Goal: Task Accomplishment & Management: Manage account settings

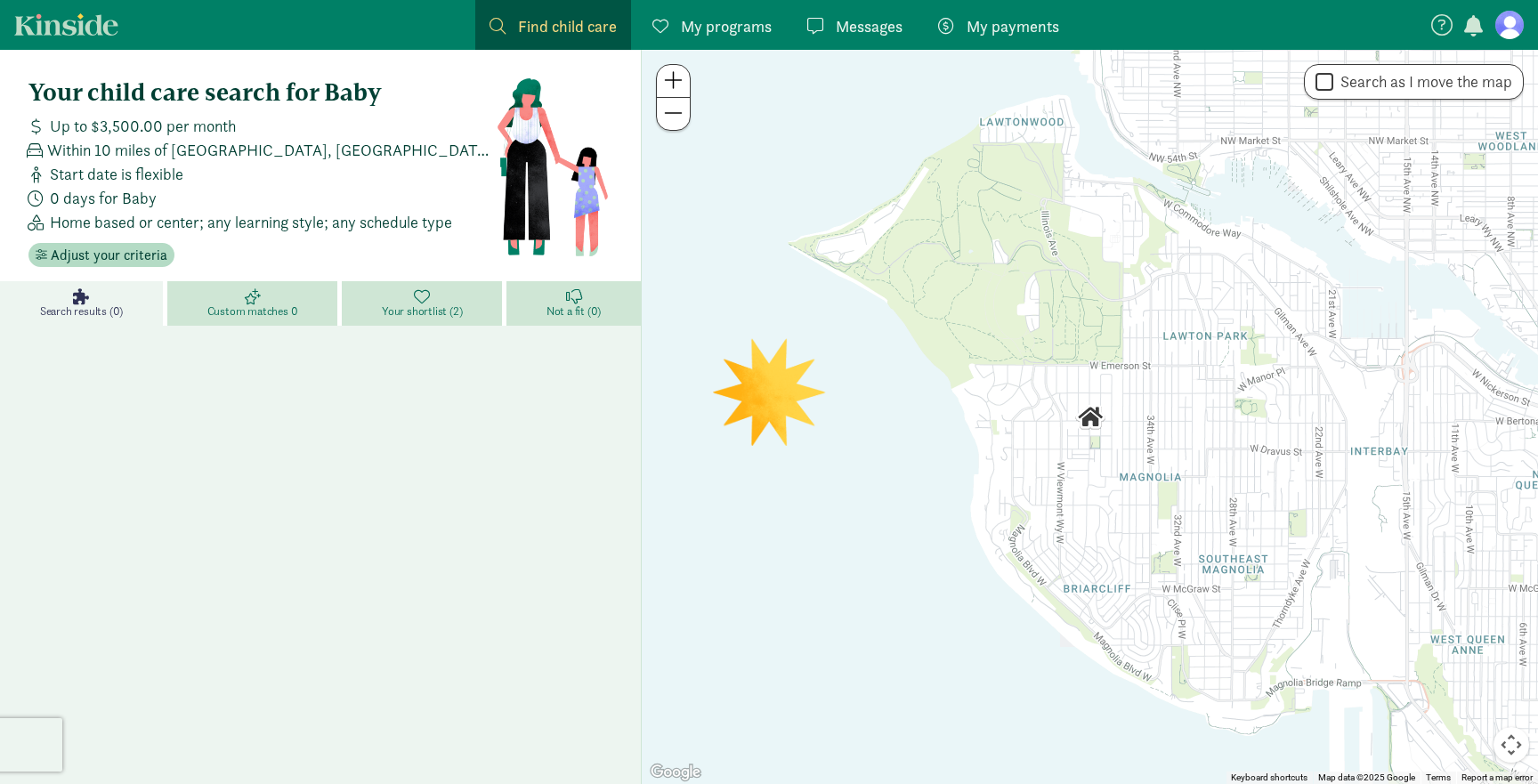
click at [1503, 24] on figure at bounding box center [1509, 25] width 28 height 28
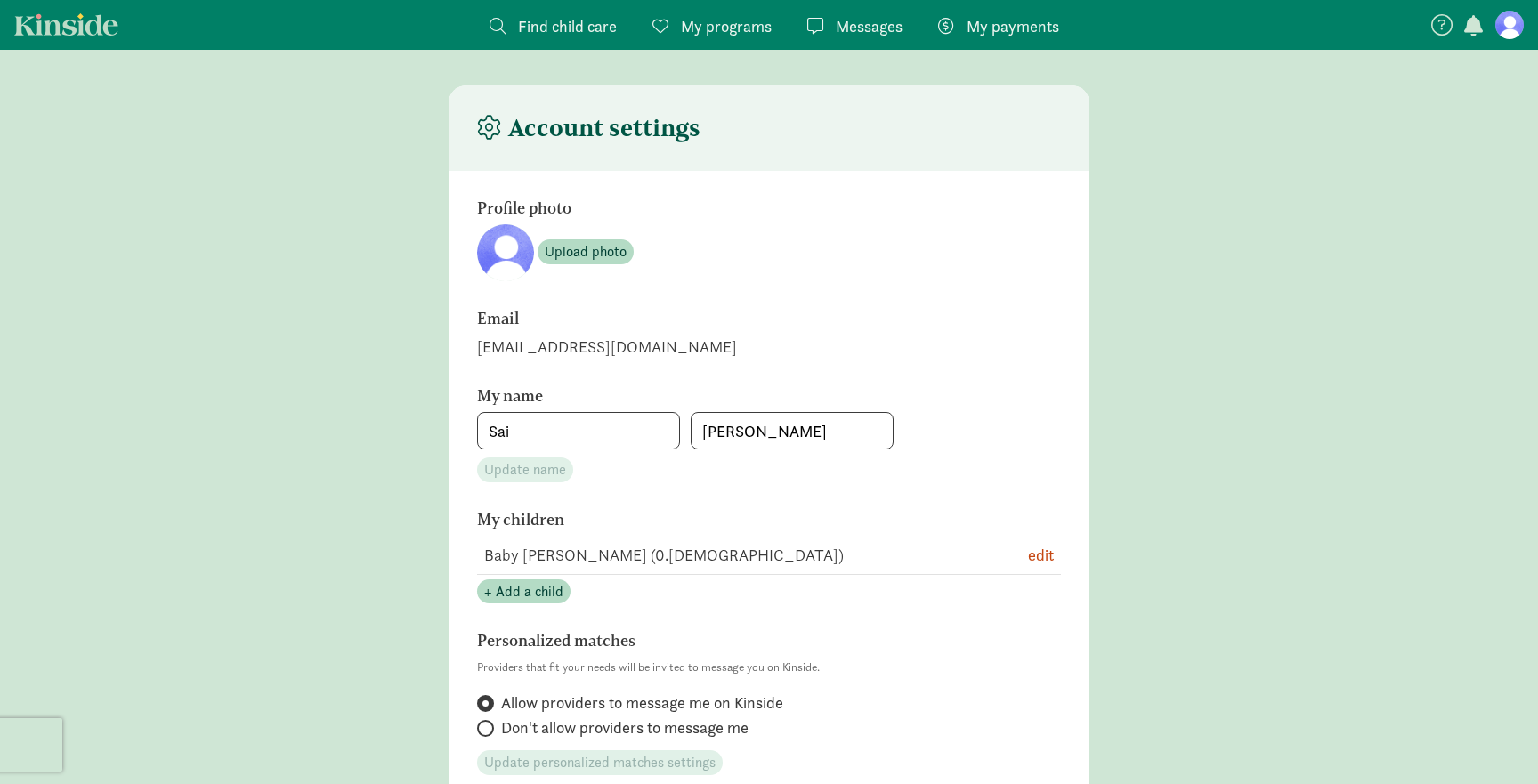
click at [717, 30] on span "My programs" at bounding box center [725, 27] width 91 height 24
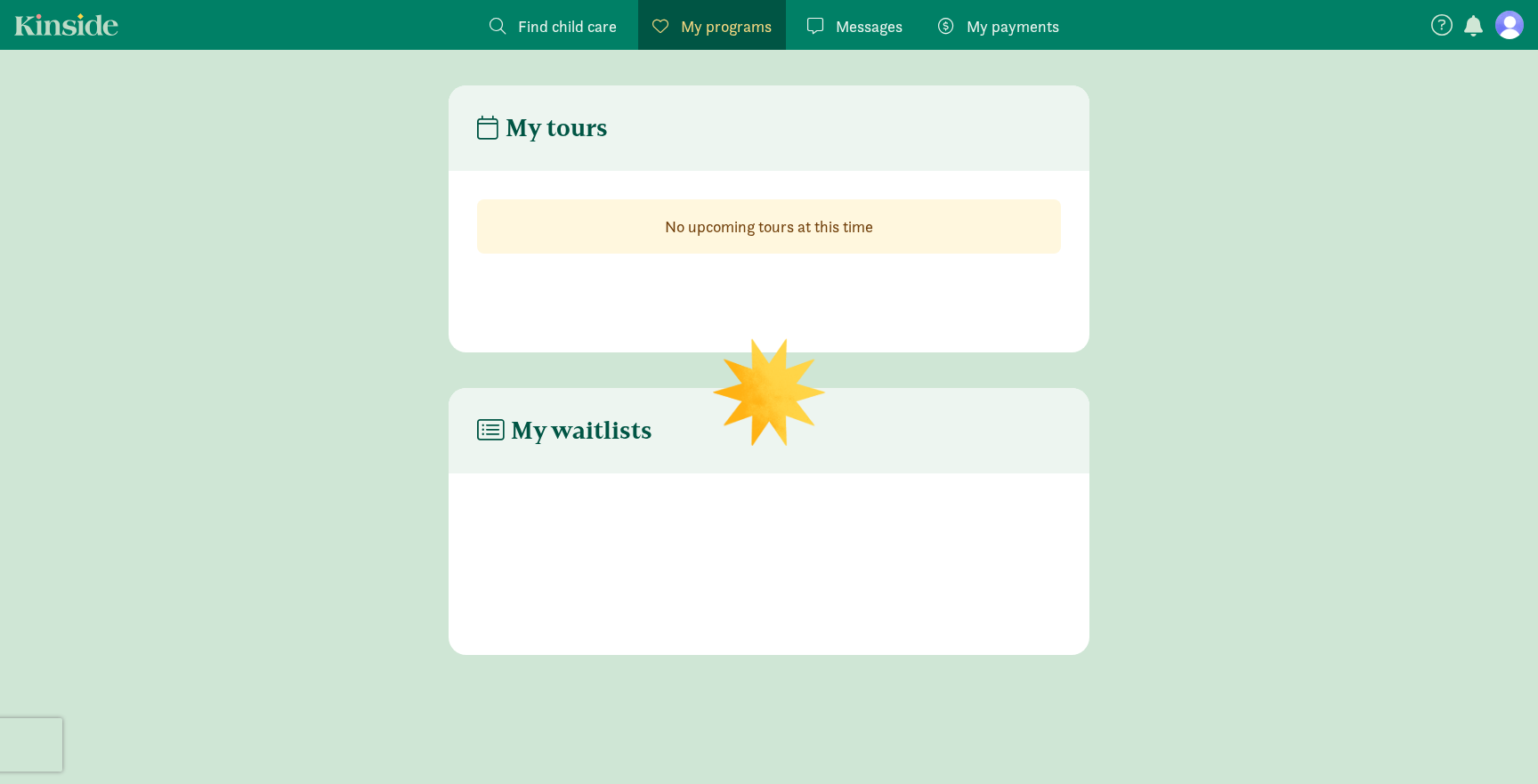
click at [1014, 29] on span "My payments" at bounding box center [1012, 27] width 93 height 24
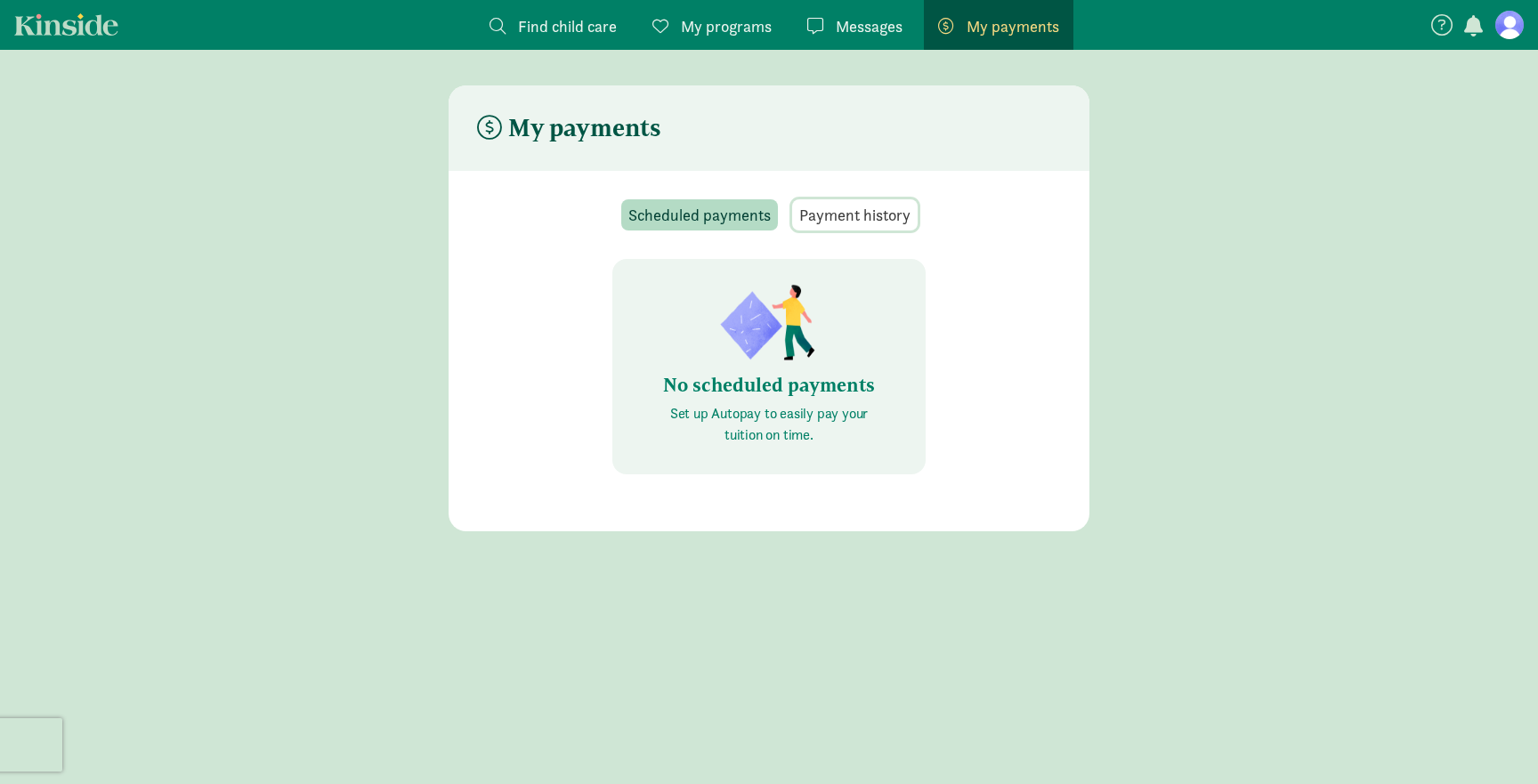
click at [855, 214] on span "Payment history" at bounding box center [854, 214] width 111 height 24
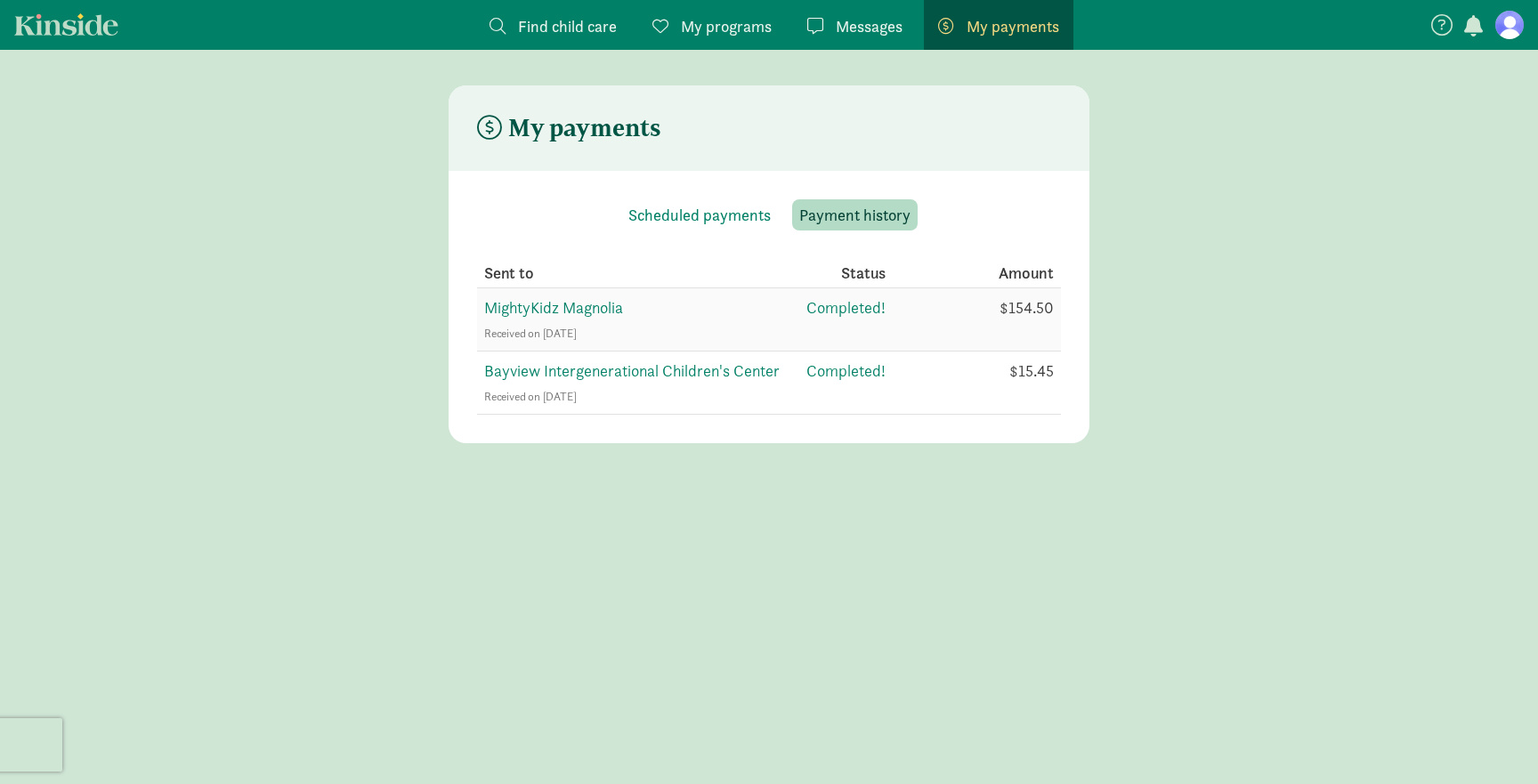
click at [1051, 306] on td "$154.50" at bounding box center [973, 320] width 175 height 63
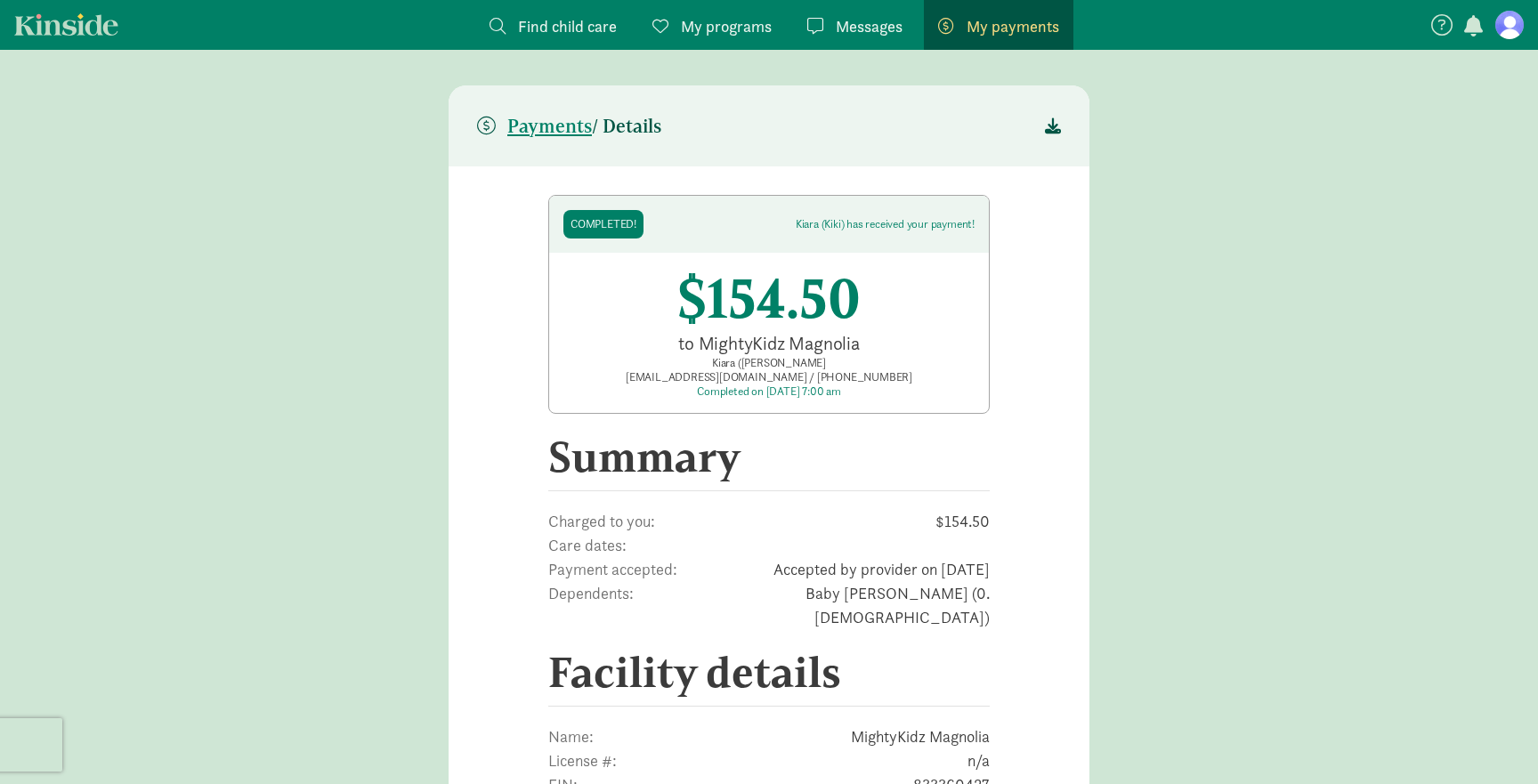
click at [874, 27] on span "Messages" at bounding box center [868, 27] width 67 height 24
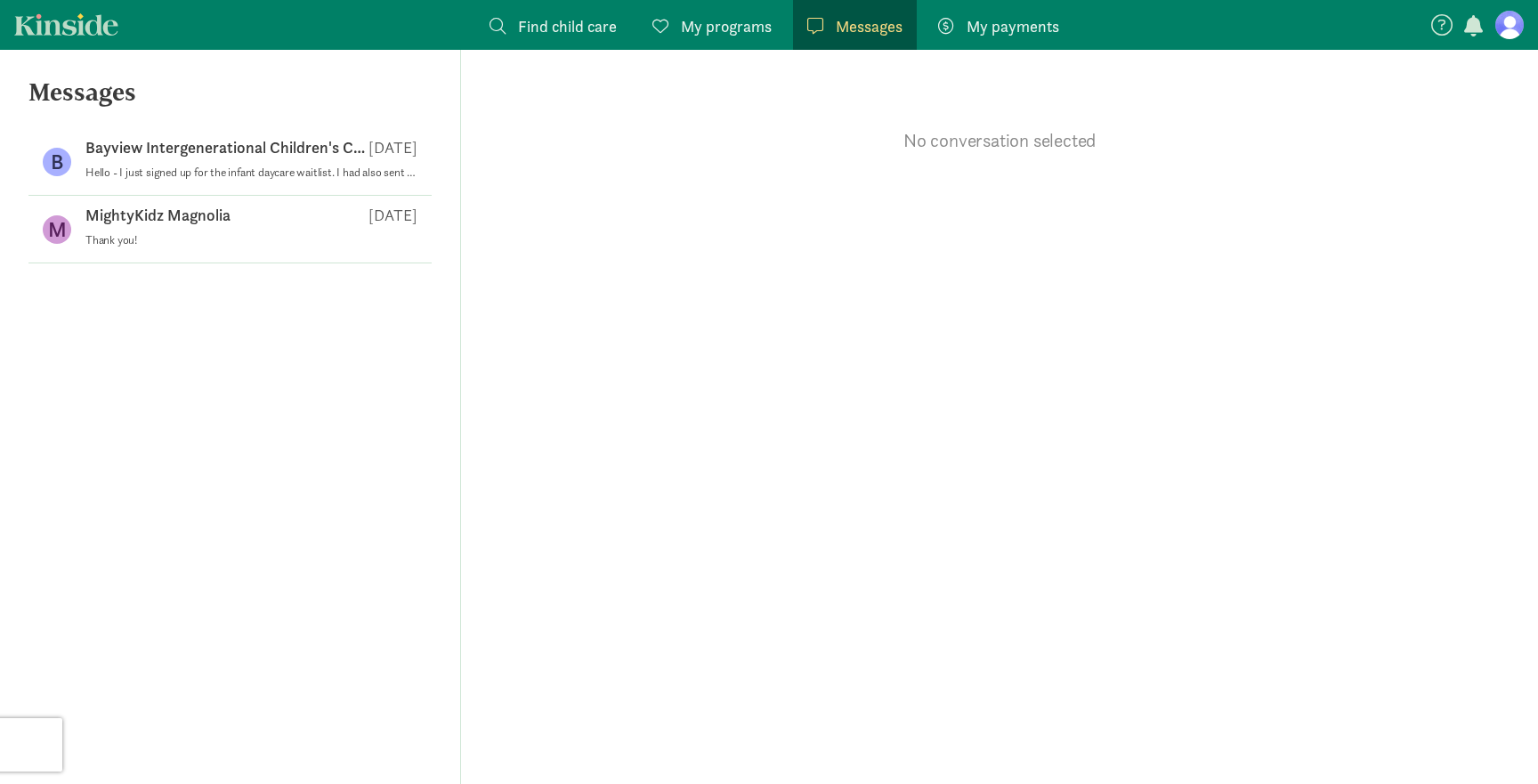
click at [704, 26] on span "My programs" at bounding box center [725, 27] width 91 height 24
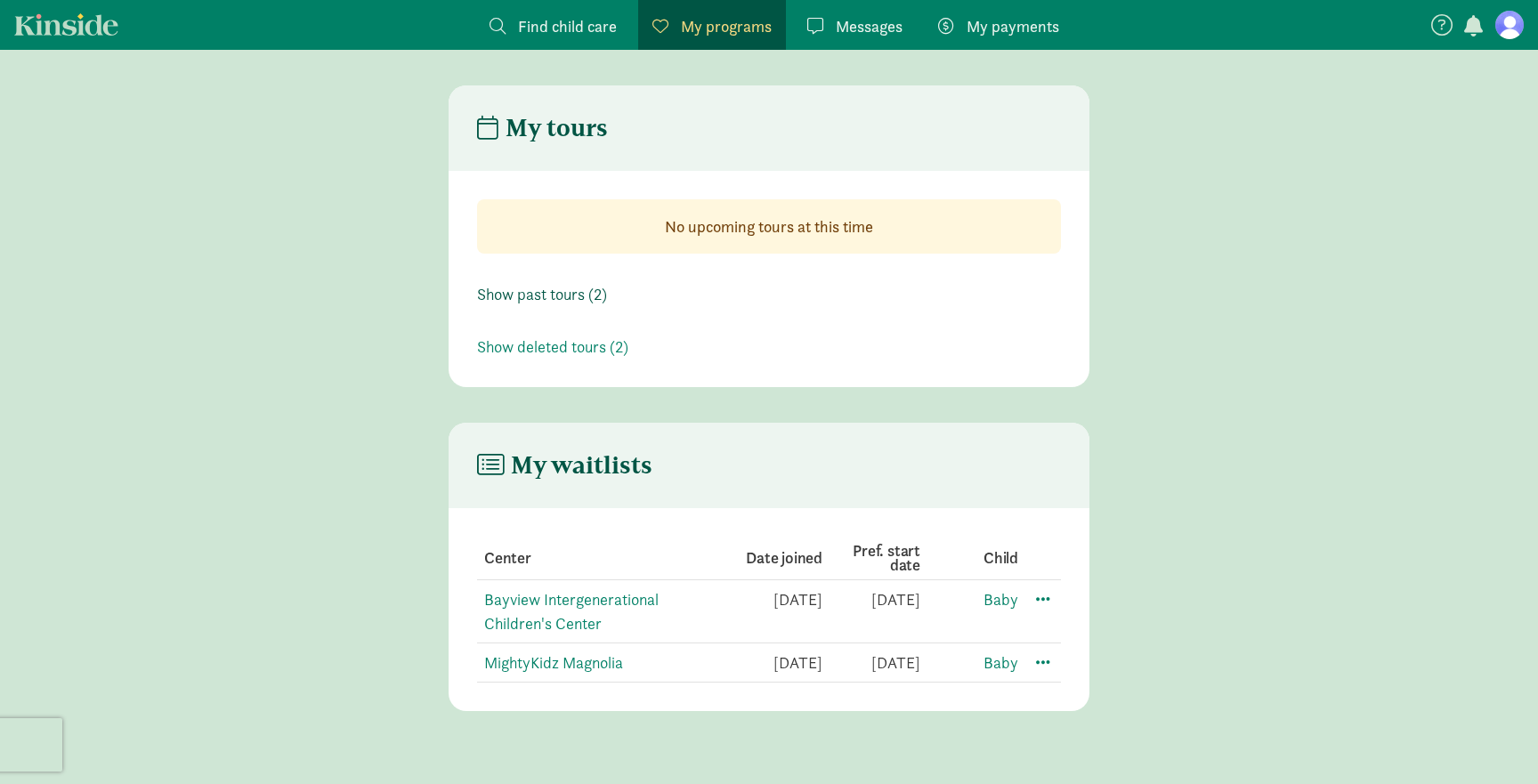
click at [566, 295] on link "Show past tours (2)" at bounding box center [542, 294] width 130 height 20
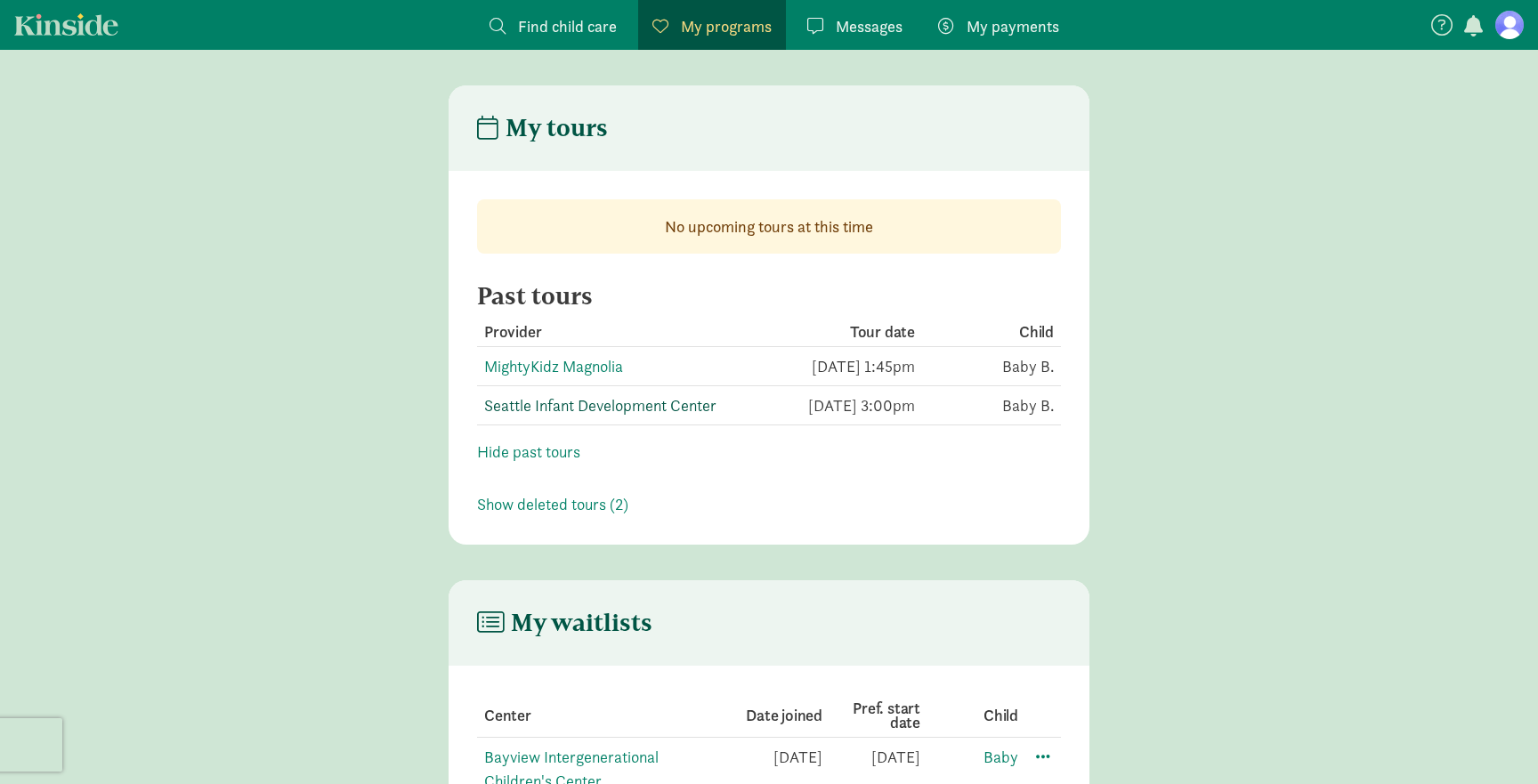
click at [665, 408] on link "Seattle Infant Development Center" at bounding box center [600, 405] width 233 height 20
